Goal: Check status: Check status

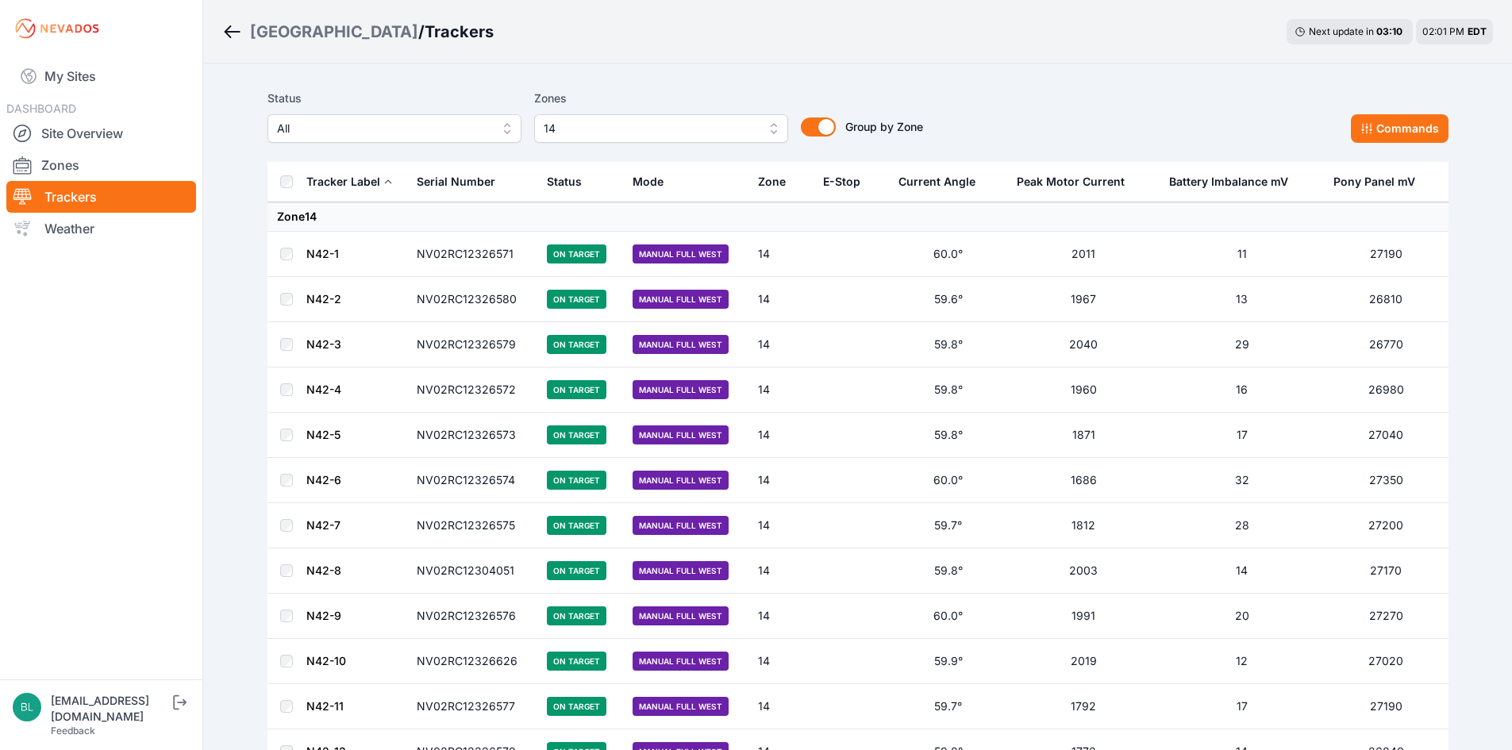
scroll to position [1686, 0]
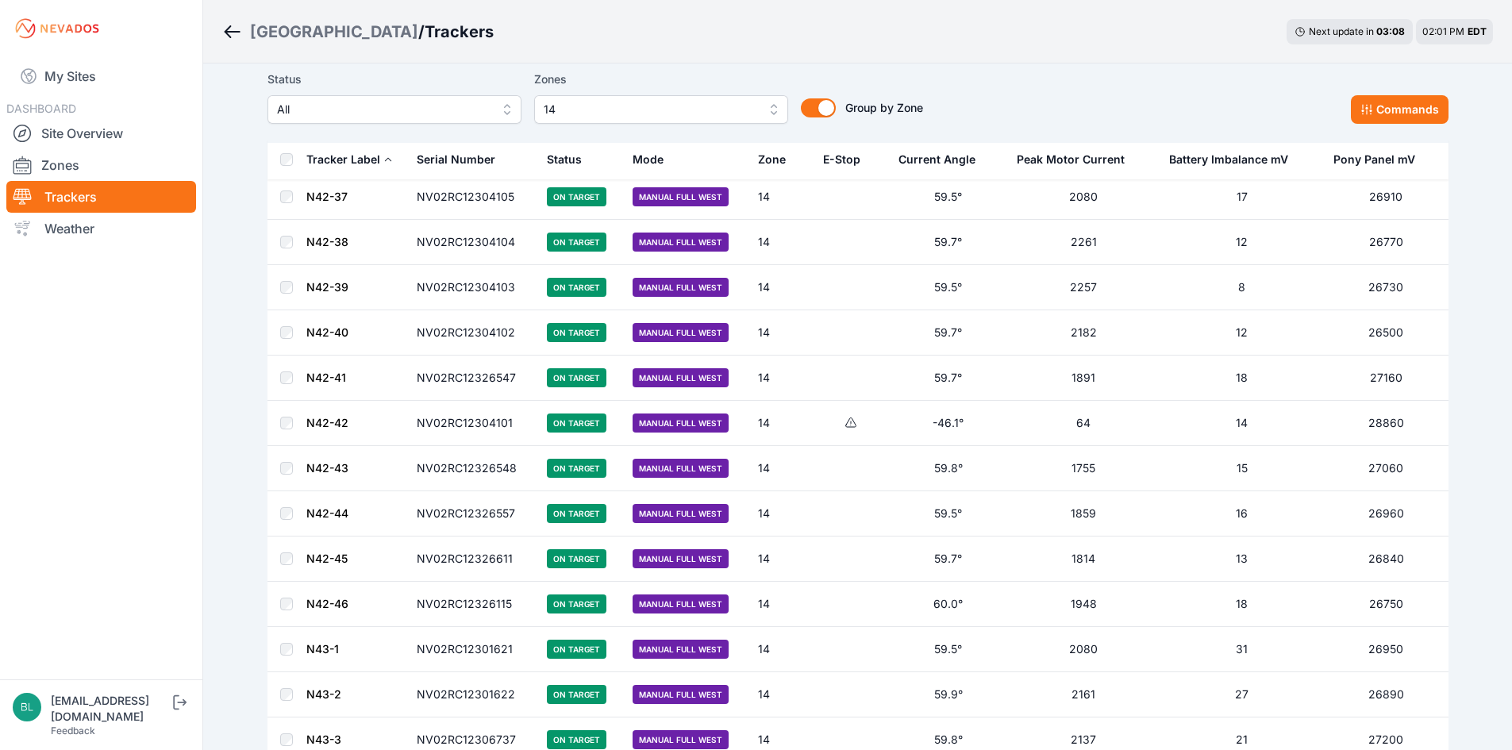
click at [649, 14] on div "Bartonsville / Trackers Next update in 03 : 08 02:01 PM EDT" at bounding box center [857, 32] width 1309 height 64
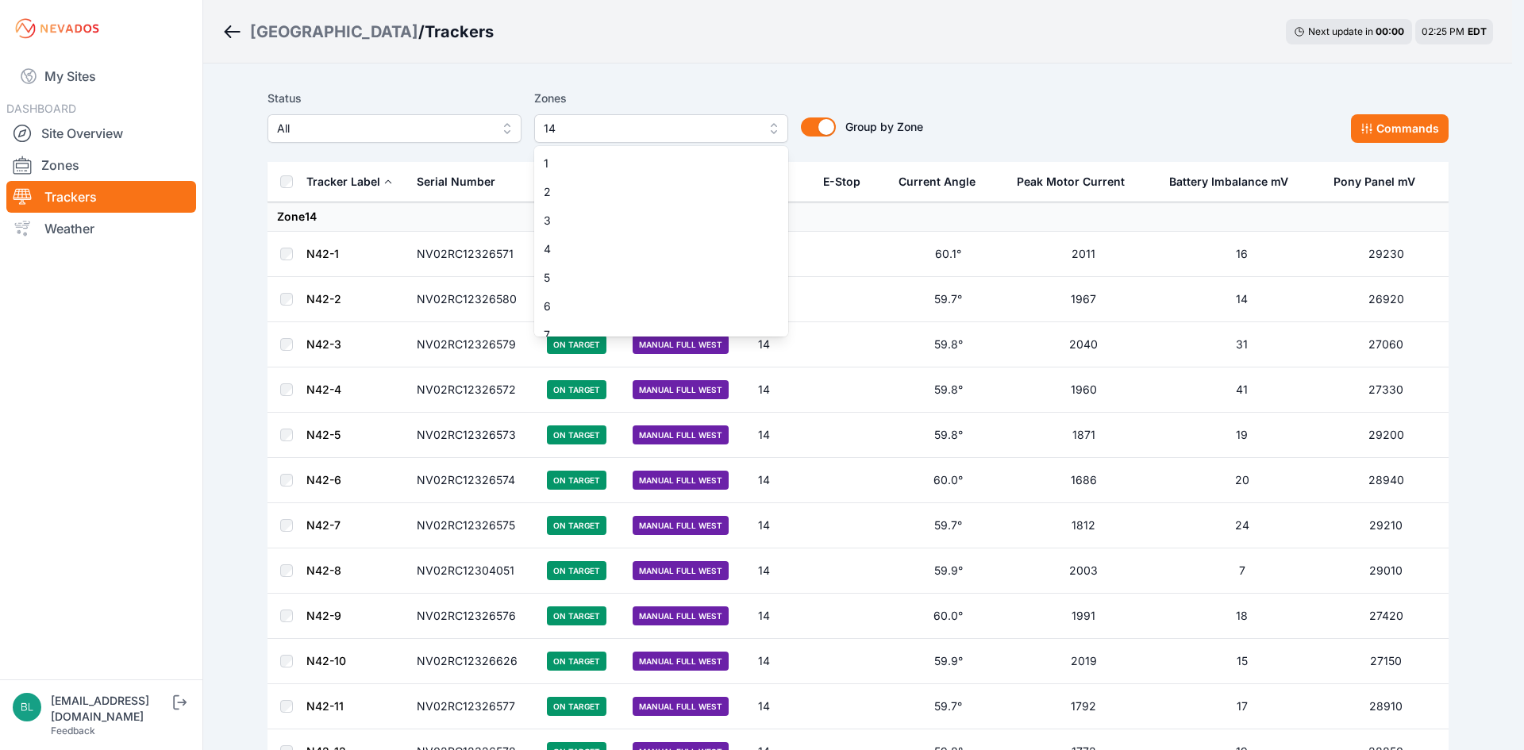
click at [656, 128] on span "14" at bounding box center [650, 128] width 213 height 19
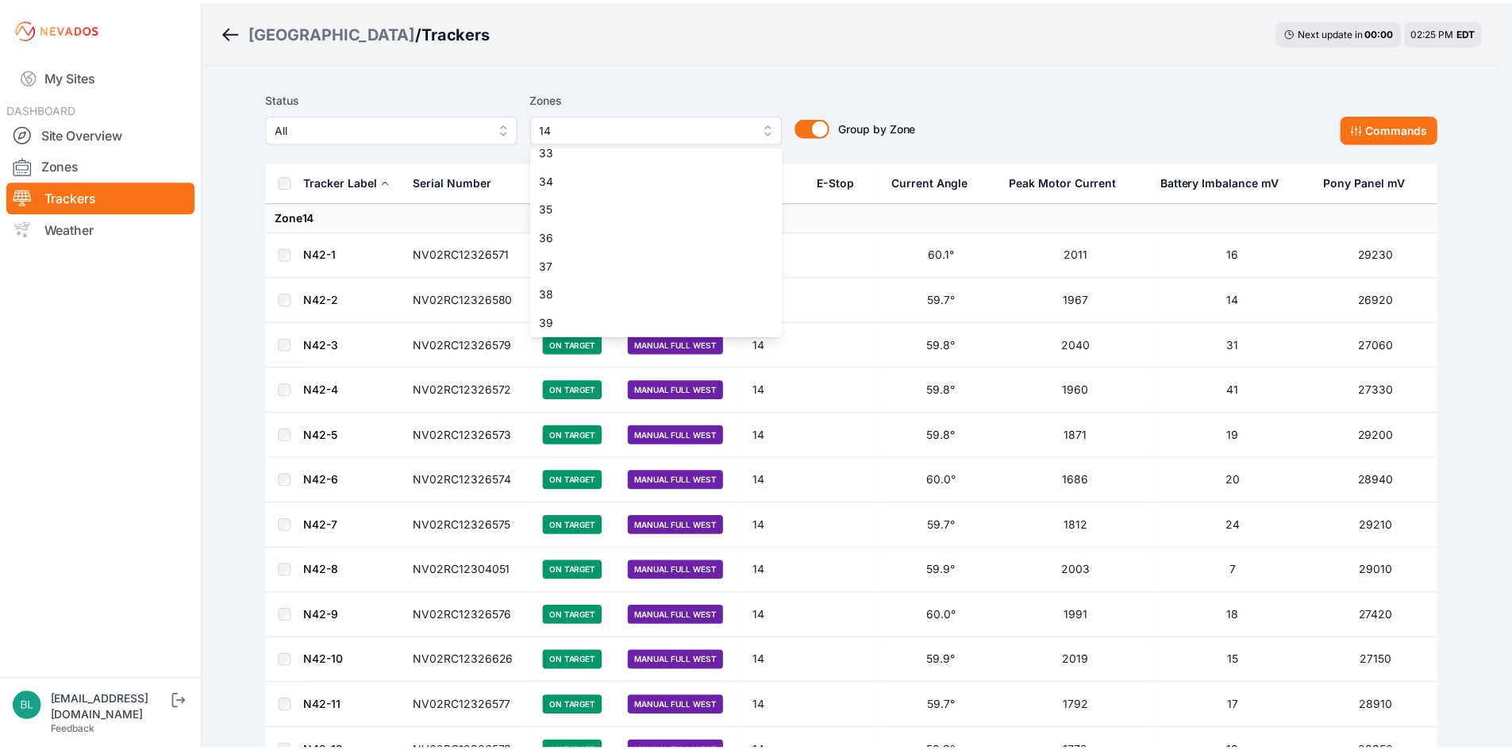
scroll to position [1086, 0]
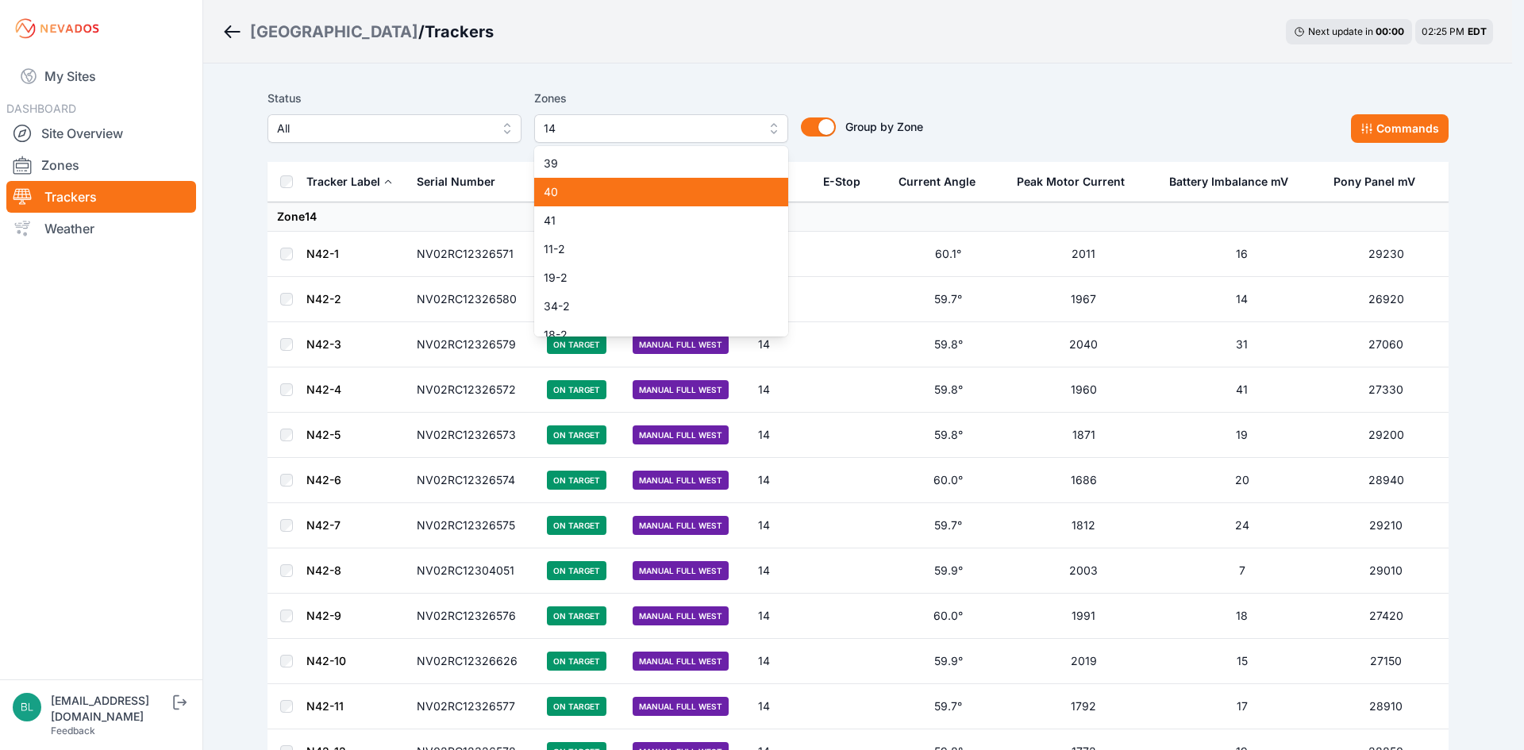
click at [658, 194] on span "40" at bounding box center [652, 192] width 216 height 16
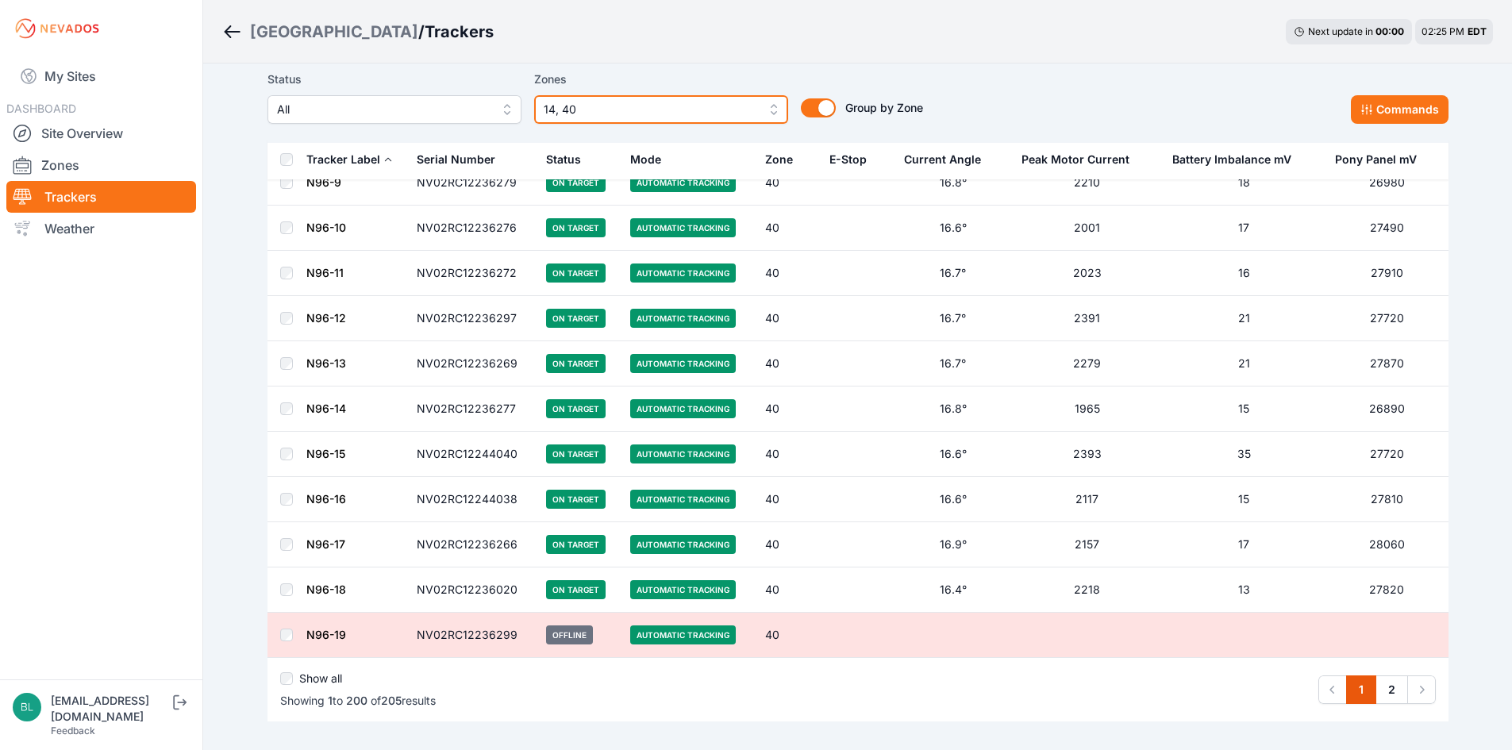
scroll to position [8743, 0]
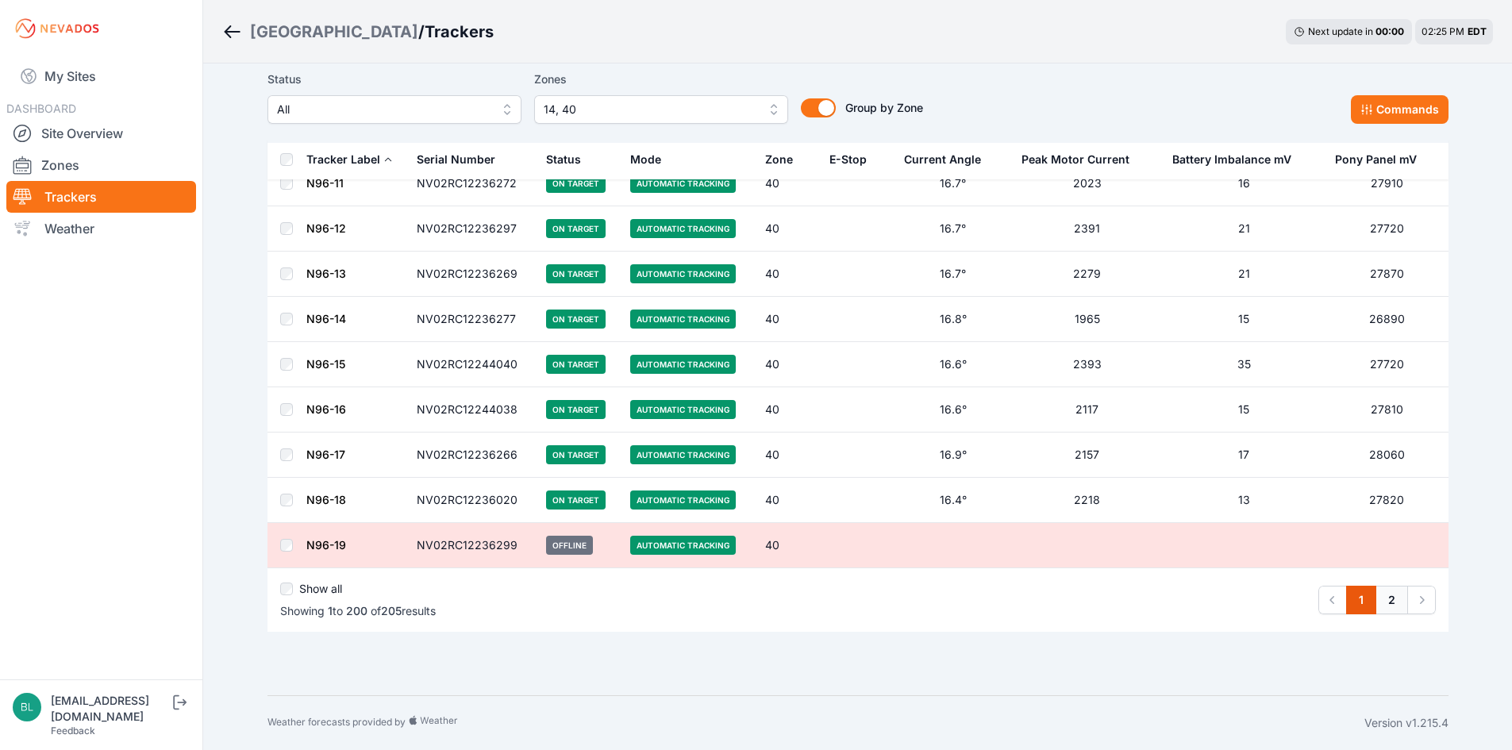
click at [1400, 604] on link "2" at bounding box center [1392, 600] width 33 height 29
